Goal: Task Accomplishment & Management: Use online tool/utility

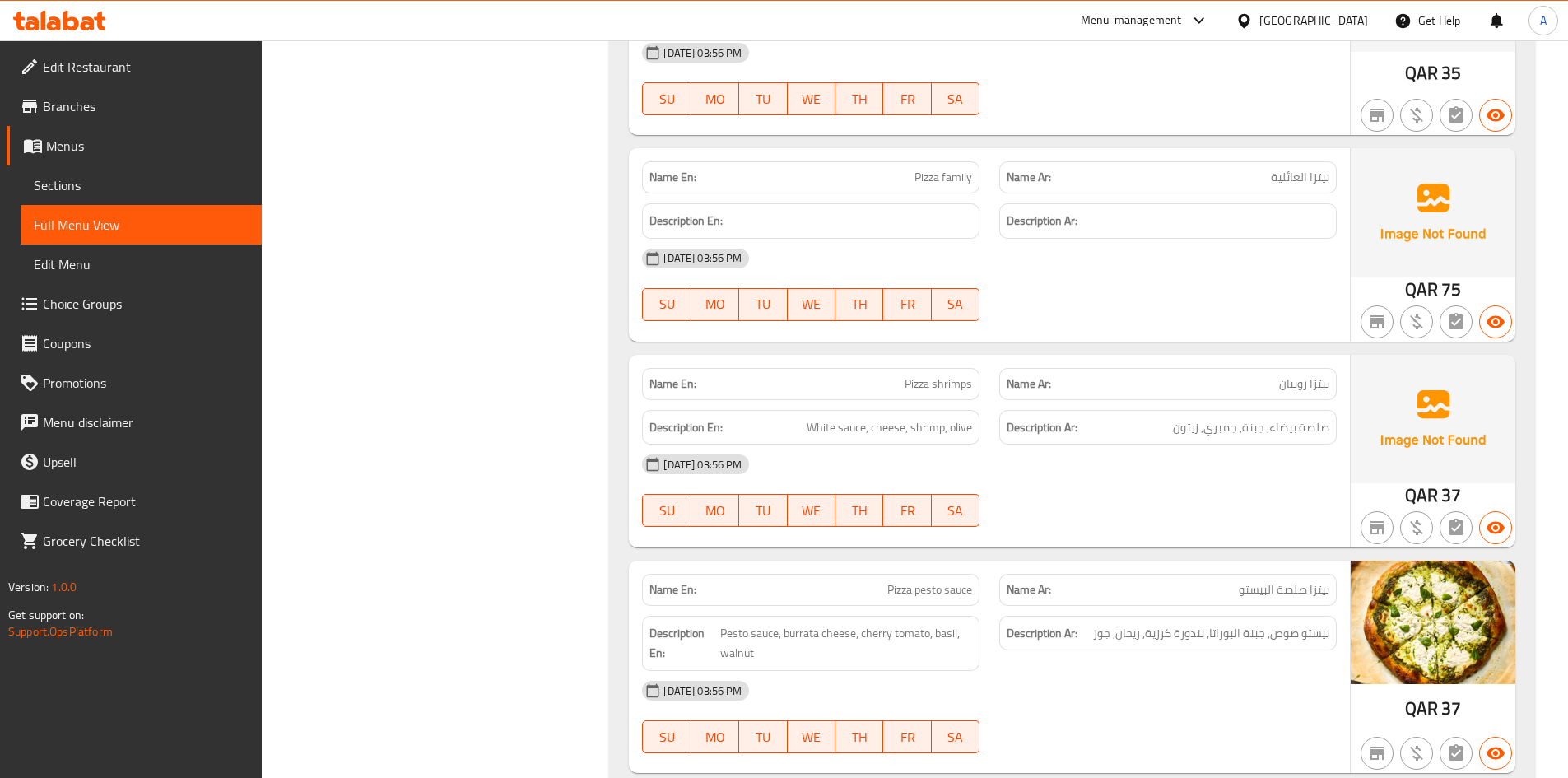
scroll to position [10265, 0]
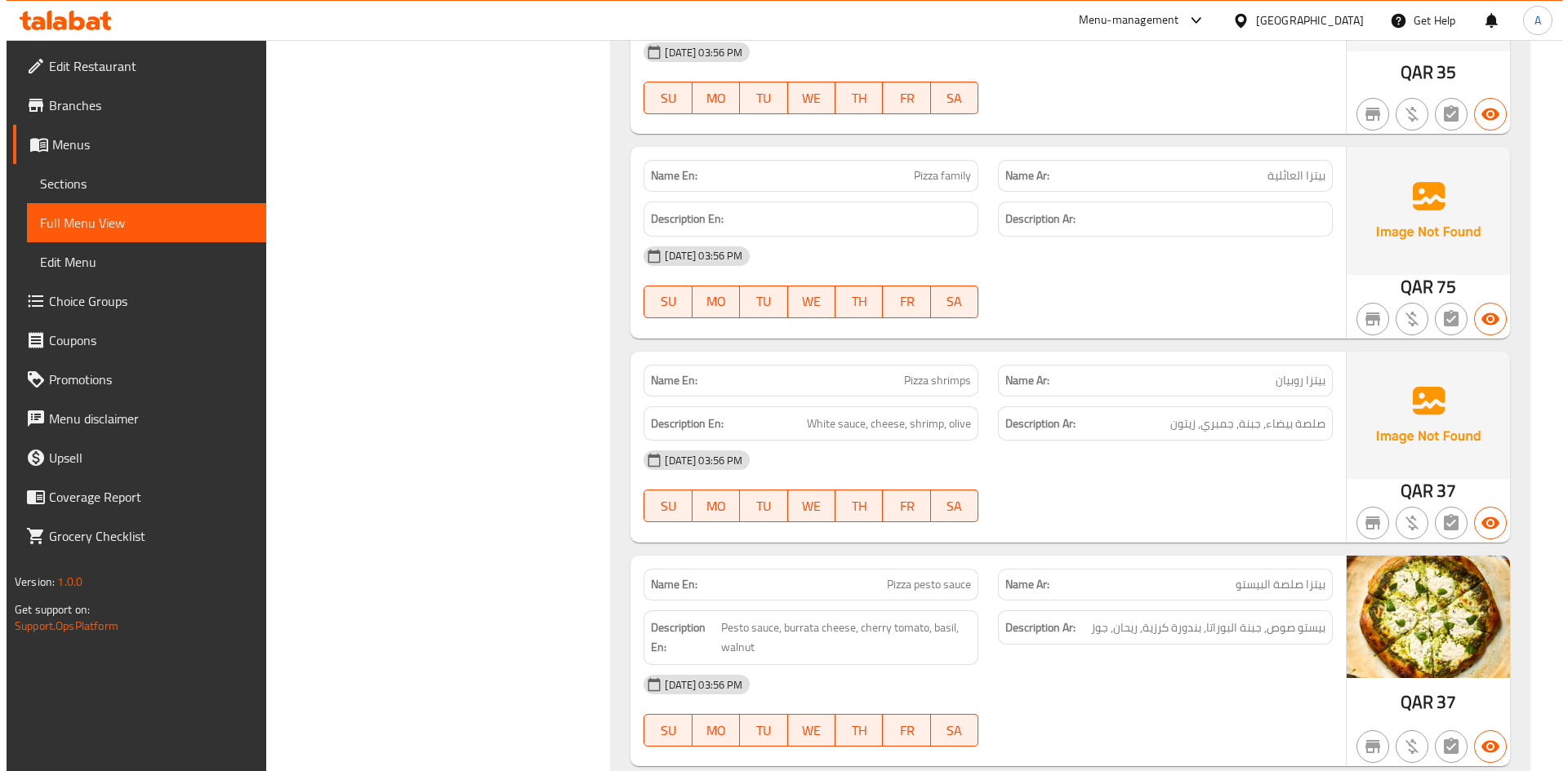
scroll to position [0, 0]
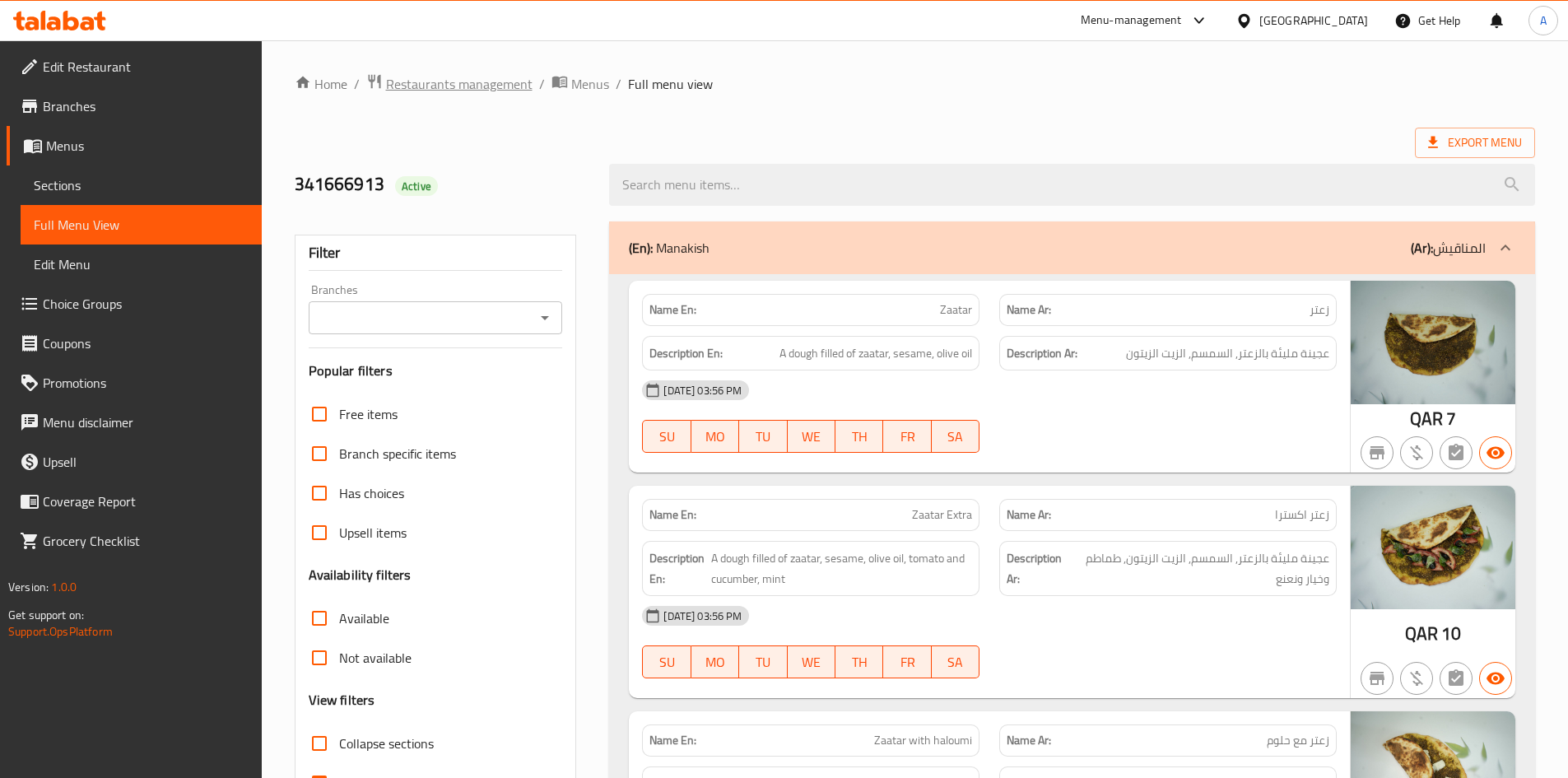
click at [460, 77] on span "Restaurants management" at bounding box center [460, 84] width 147 height 20
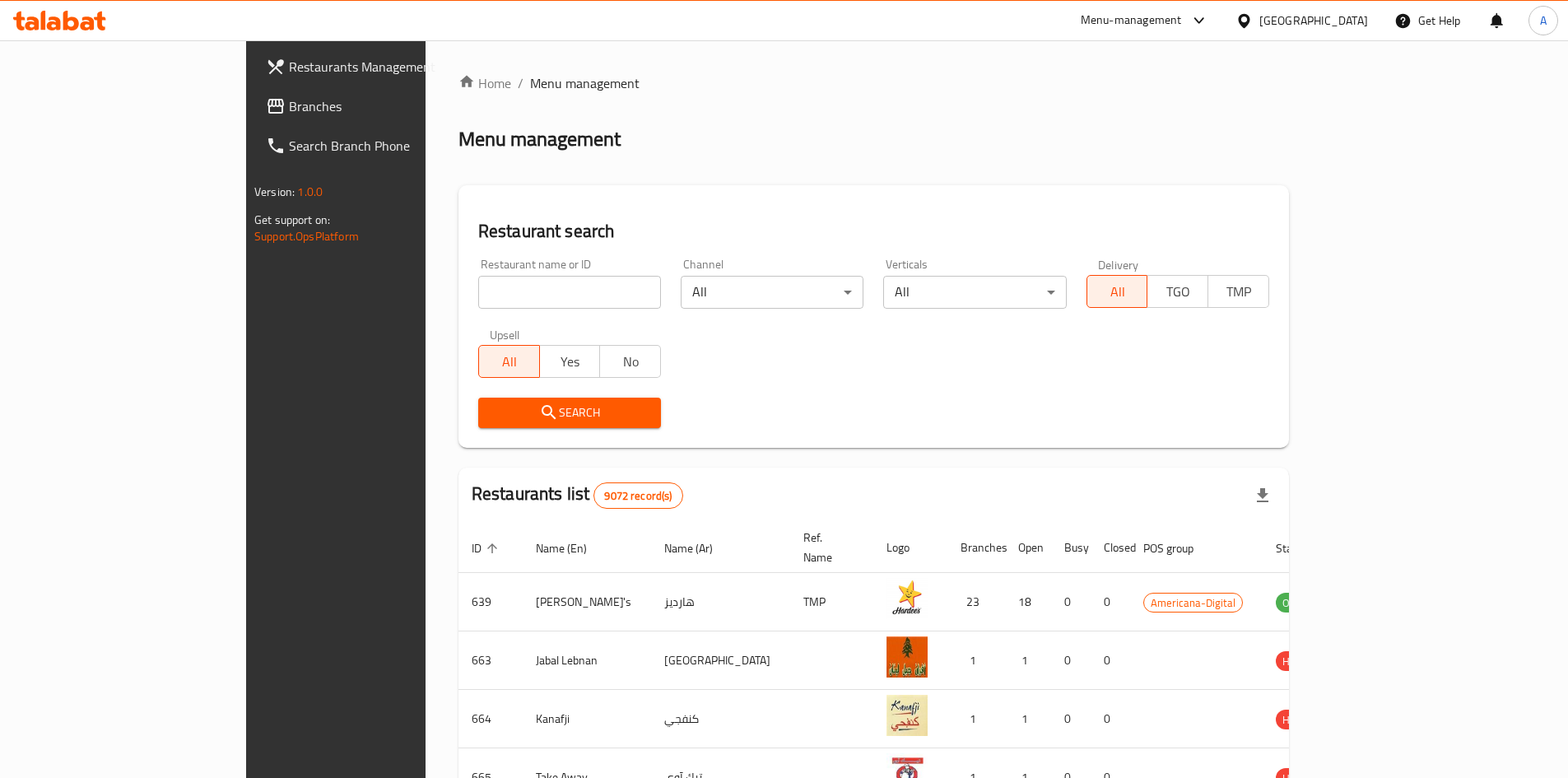
drag, startPoint x: 404, startPoint y: 294, endPoint x: 441, endPoint y: 272, distance: 43.0
click at [478, 294] on input "search" at bounding box center [570, 292] width 183 height 33
paste input "9101"
type input "9101"
click button "Search" at bounding box center [570, 412] width 183 height 30
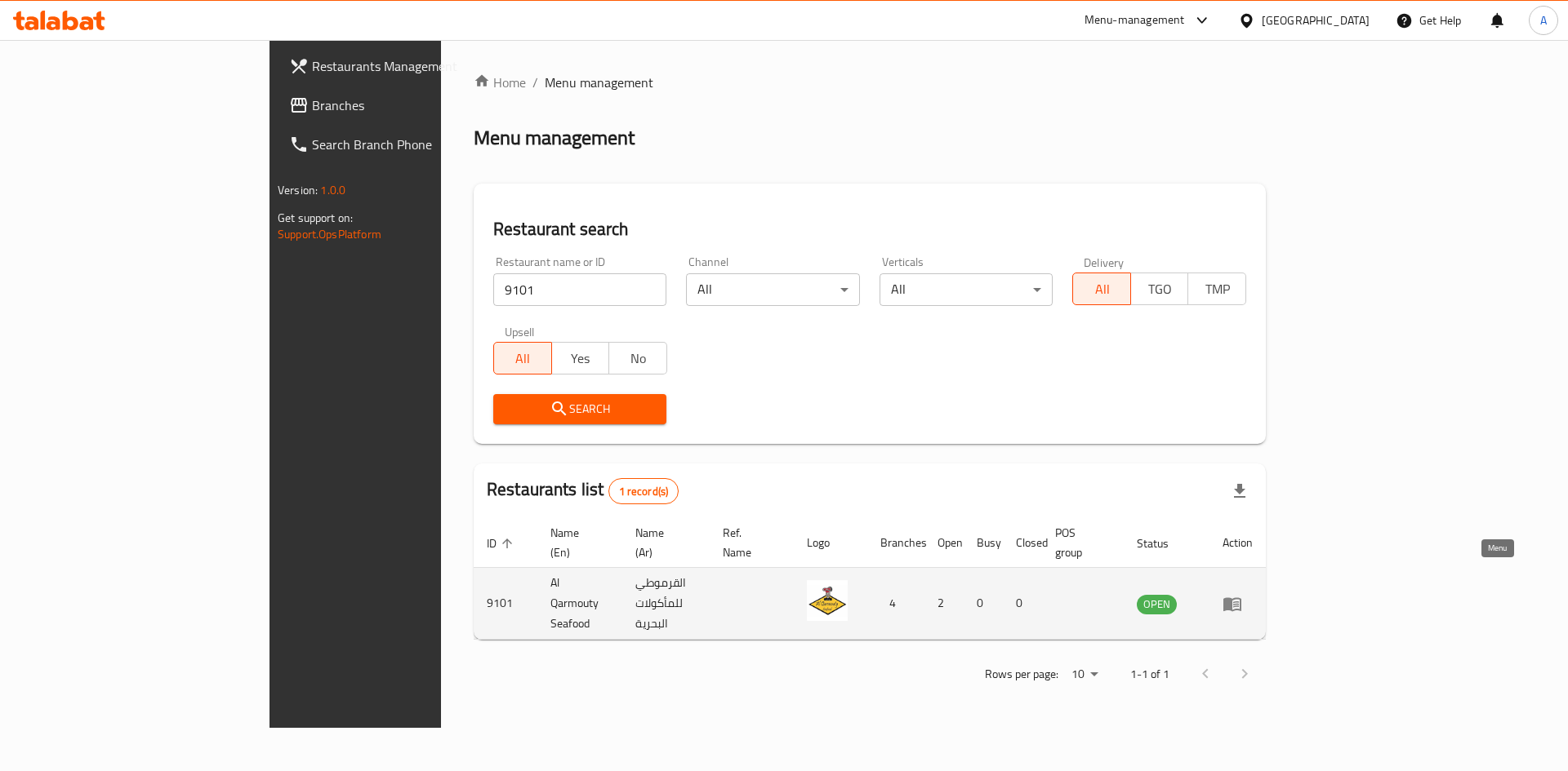
click at [1242, 594] on icon "enhanced table" at bounding box center [1232, 604] width 20 height 20
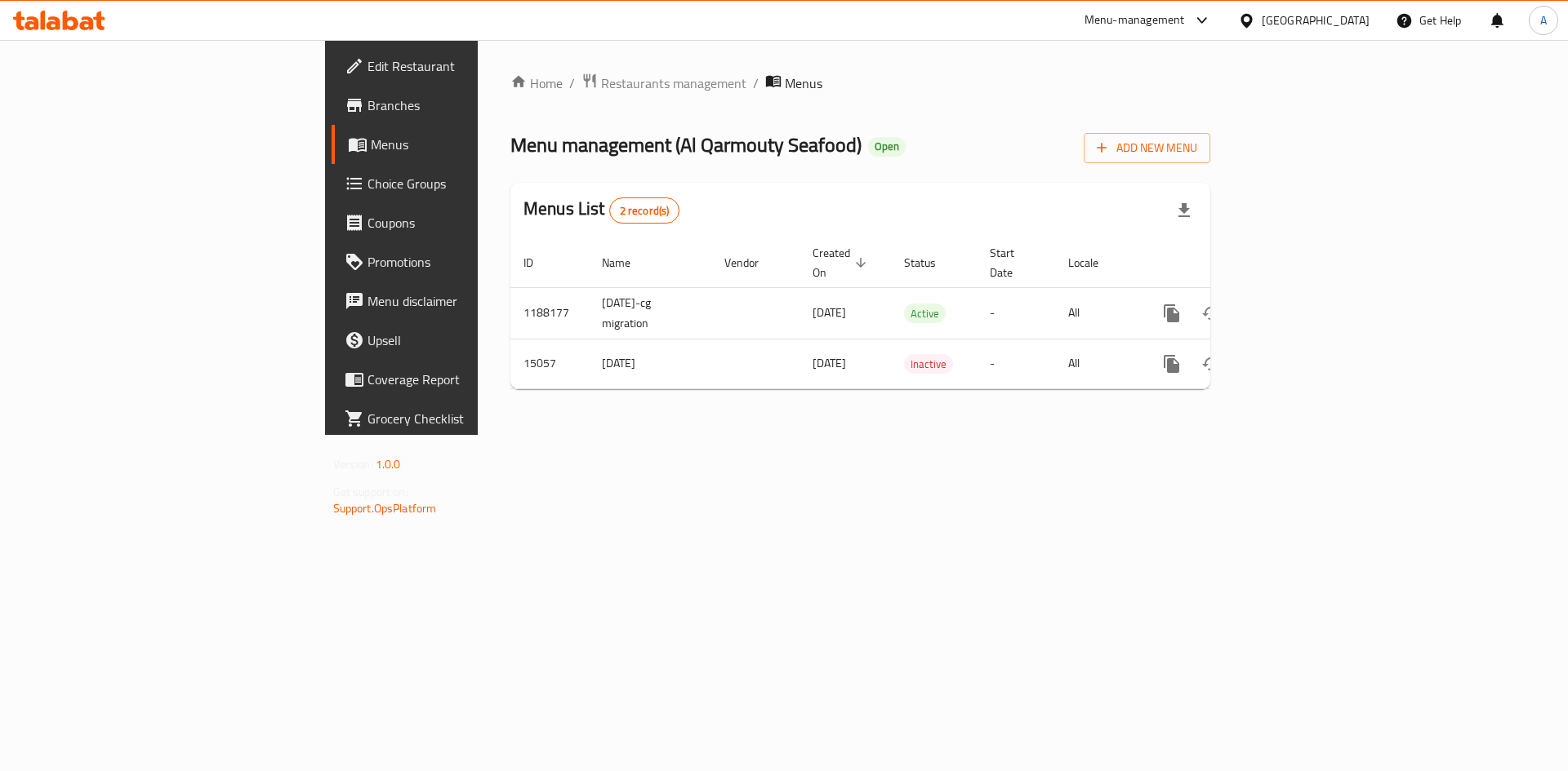
click at [367, 71] on span "Edit Restaurant" at bounding box center [470, 66] width 206 height 20
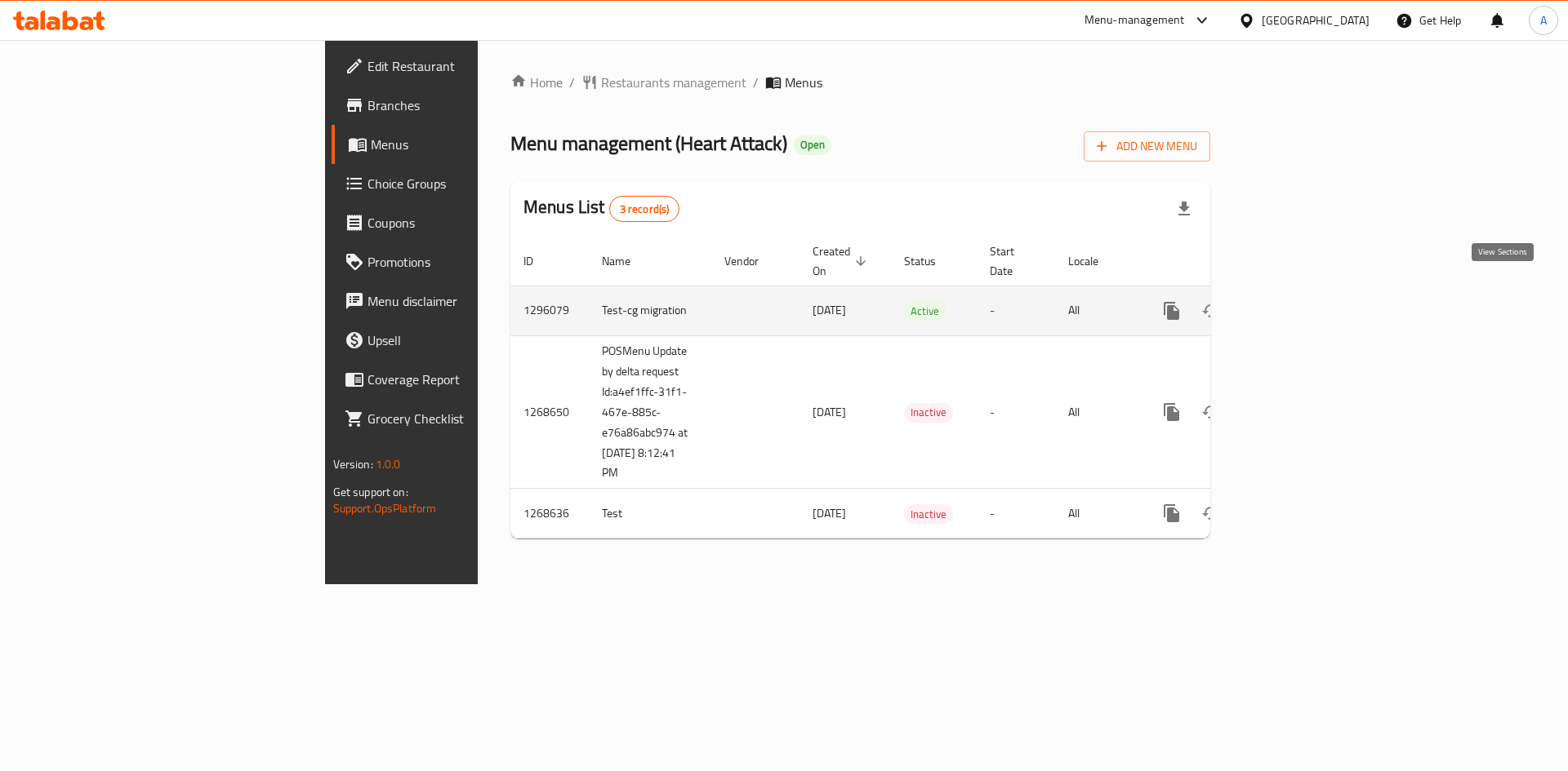
click at [1296, 303] on icon "enhanced table" at bounding box center [1289, 311] width 15 height 15
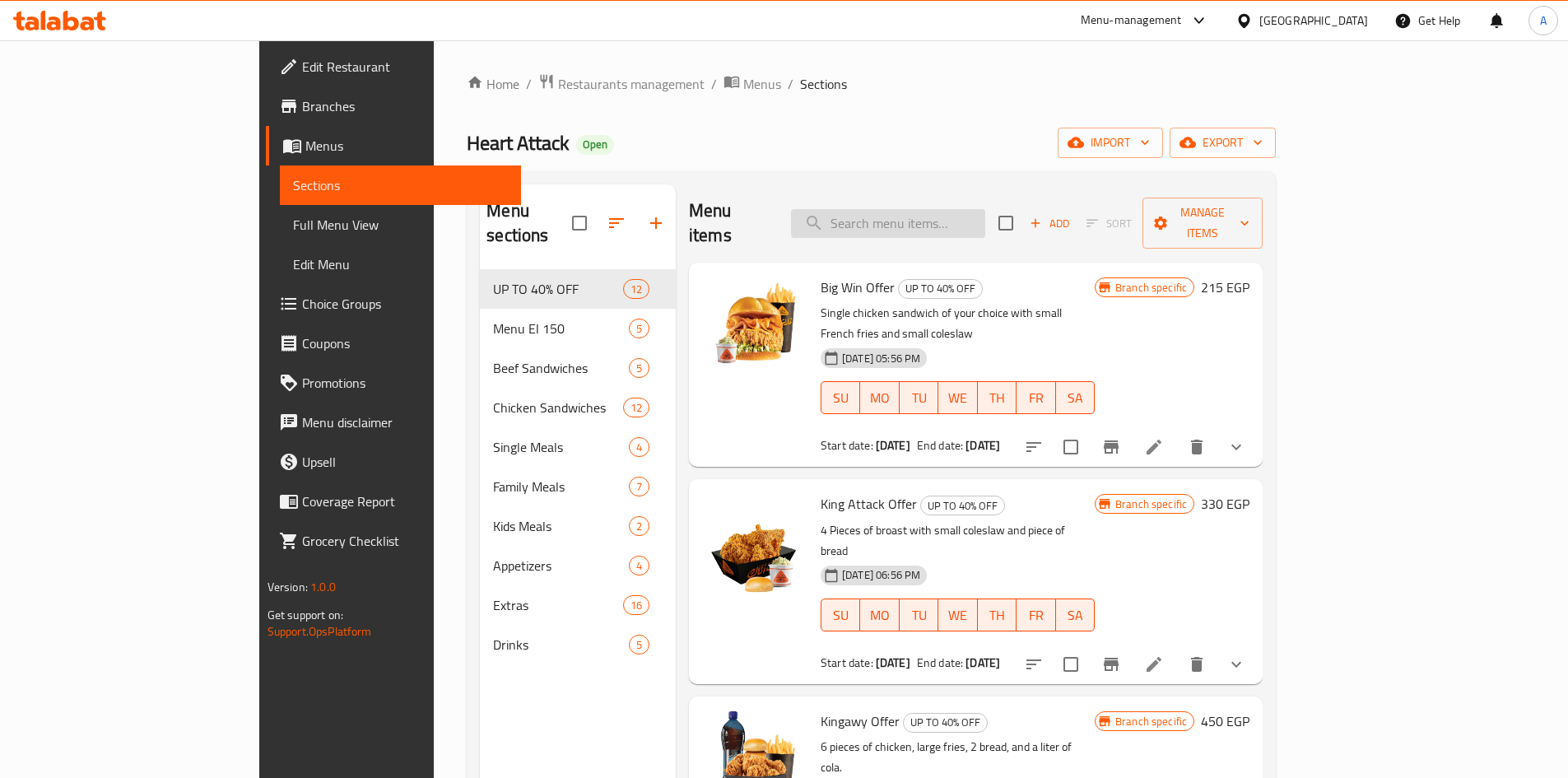
click at [925, 215] on input "search" at bounding box center [888, 223] width 194 height 28
paste input "Heart Attack Dinner Meal"
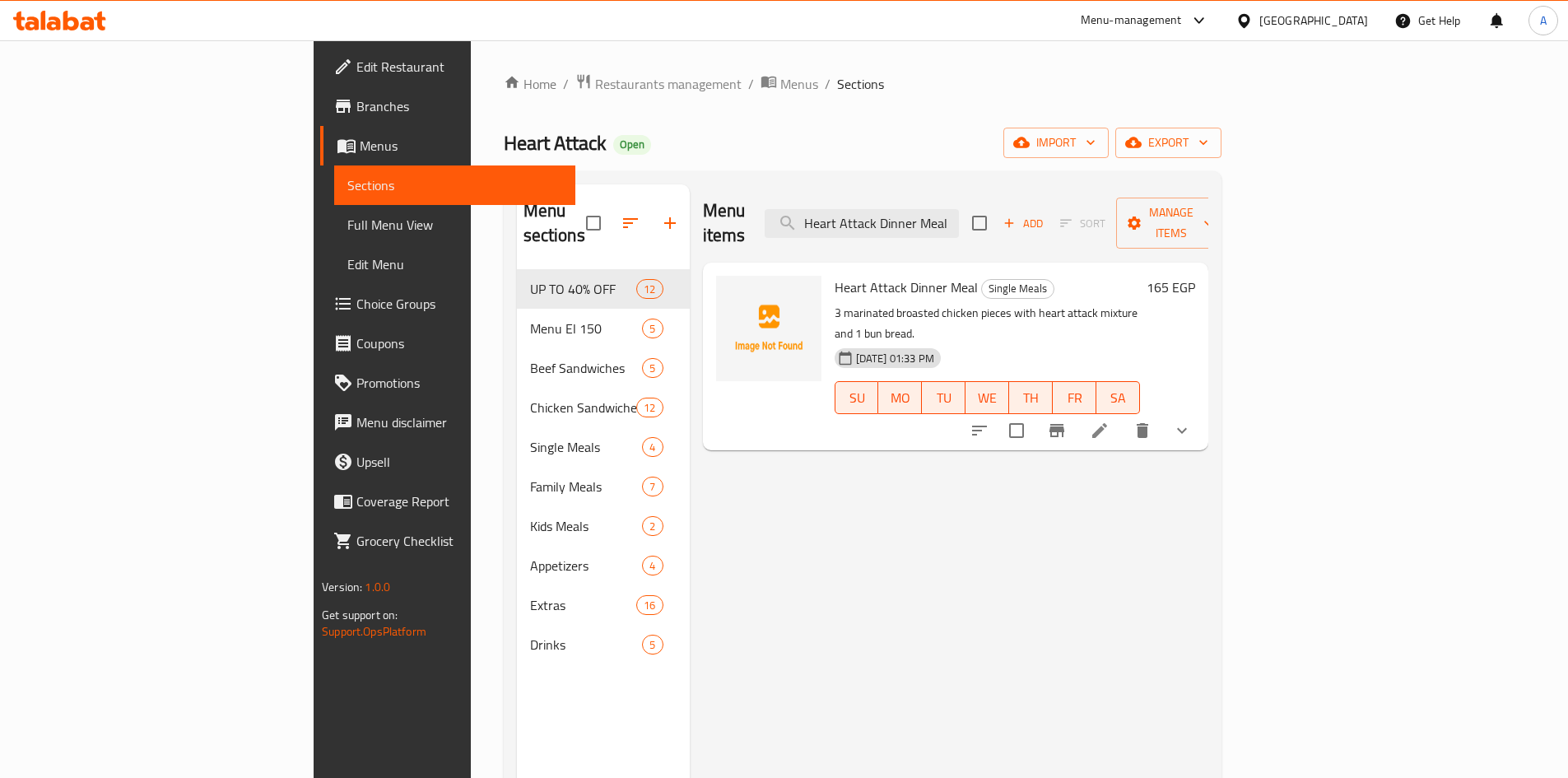
type input "Heart Attack Dinner Meal"
click at [716, 292] on img at bounding box center [768, 328] width 105 height 105
click at [567, 133] on div "Heart Attack Open import export" at bounding box center [863, 142] width 718 height 30
